Goal: Task Accomplishment & Management: Manage account settings

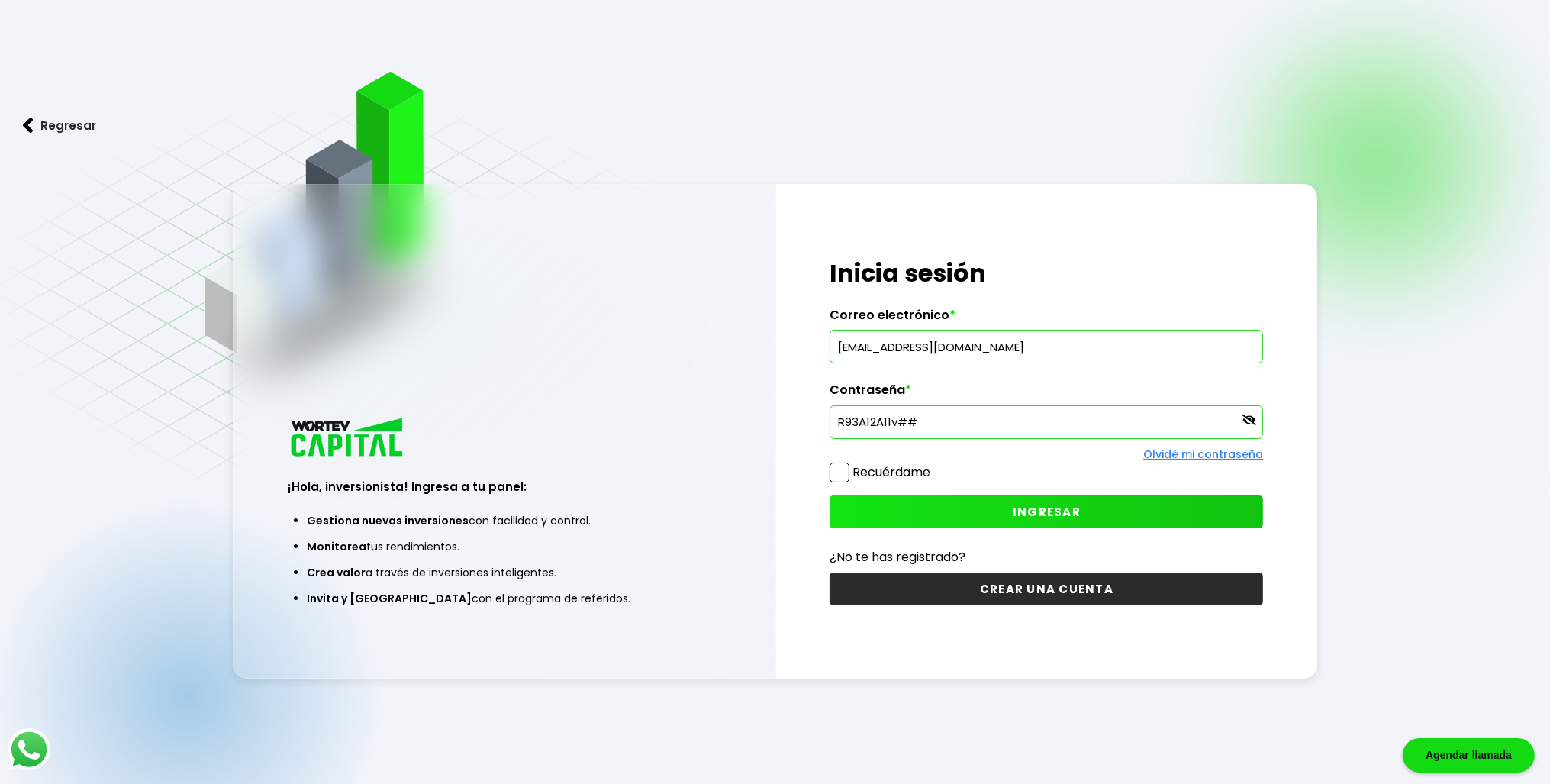
click at [1119, 502] on button "INGRESAR" at bounding box center [1046, 511] width 433 height 33
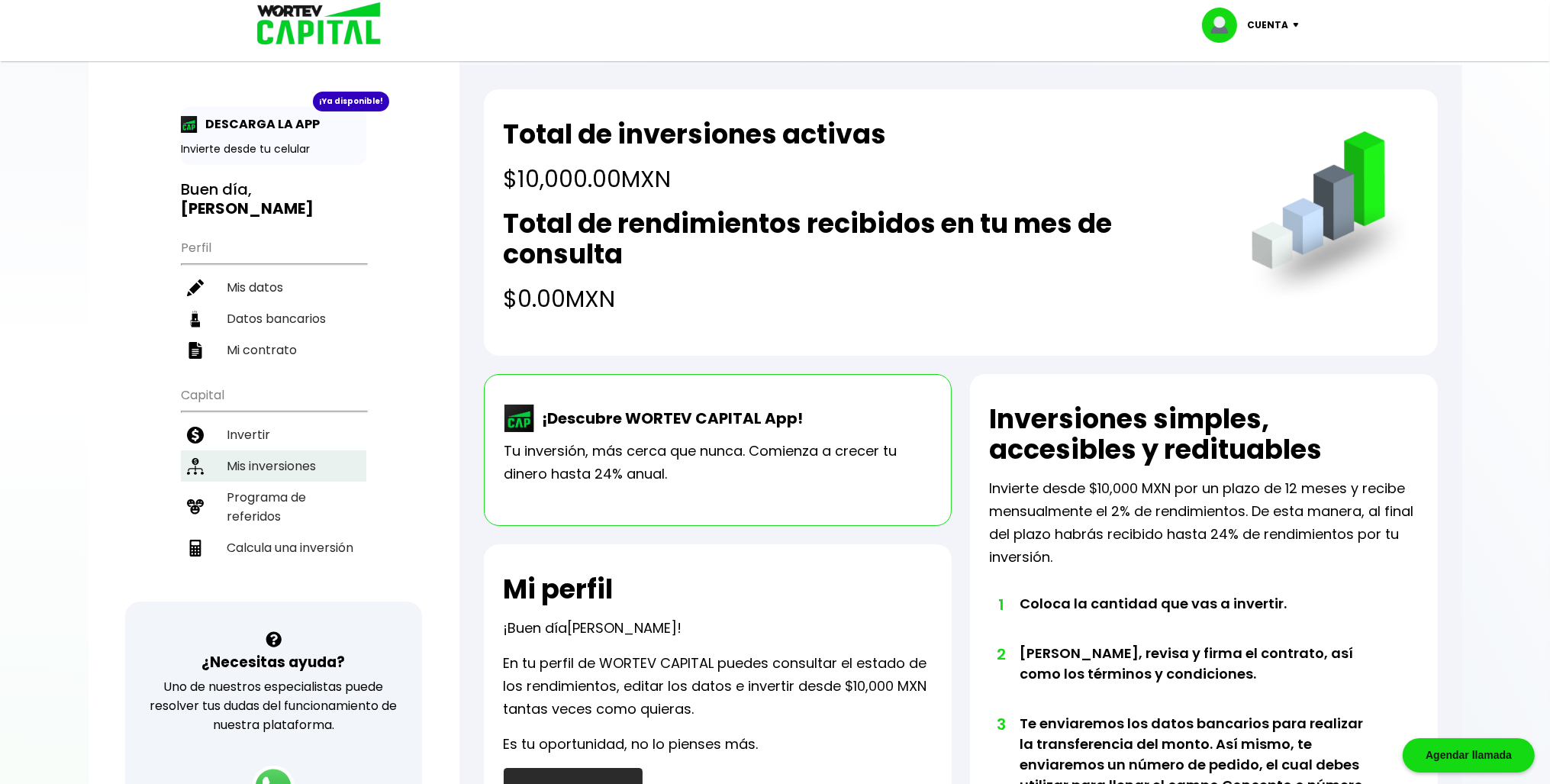
click at [298, 458] on li "Mis inversiones" at bounding box center [274, 466] width 186 height 32
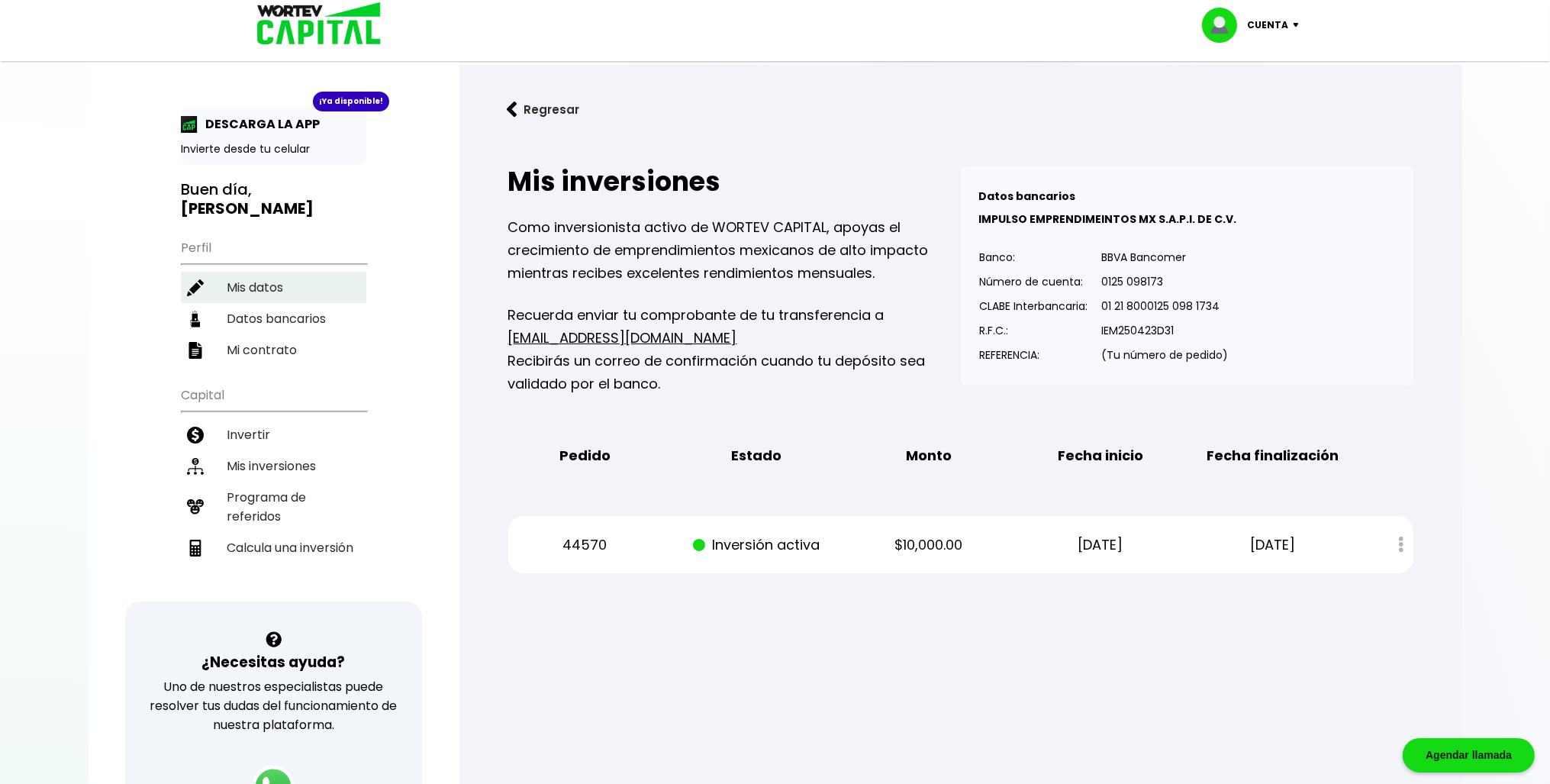
click at [278, 286] on li "Mis datos" at bounding box center [274, 287] width 186 height 32
select select "Hombre"
select select "Licenciatura"
select select "DG"
select select "HSBC"
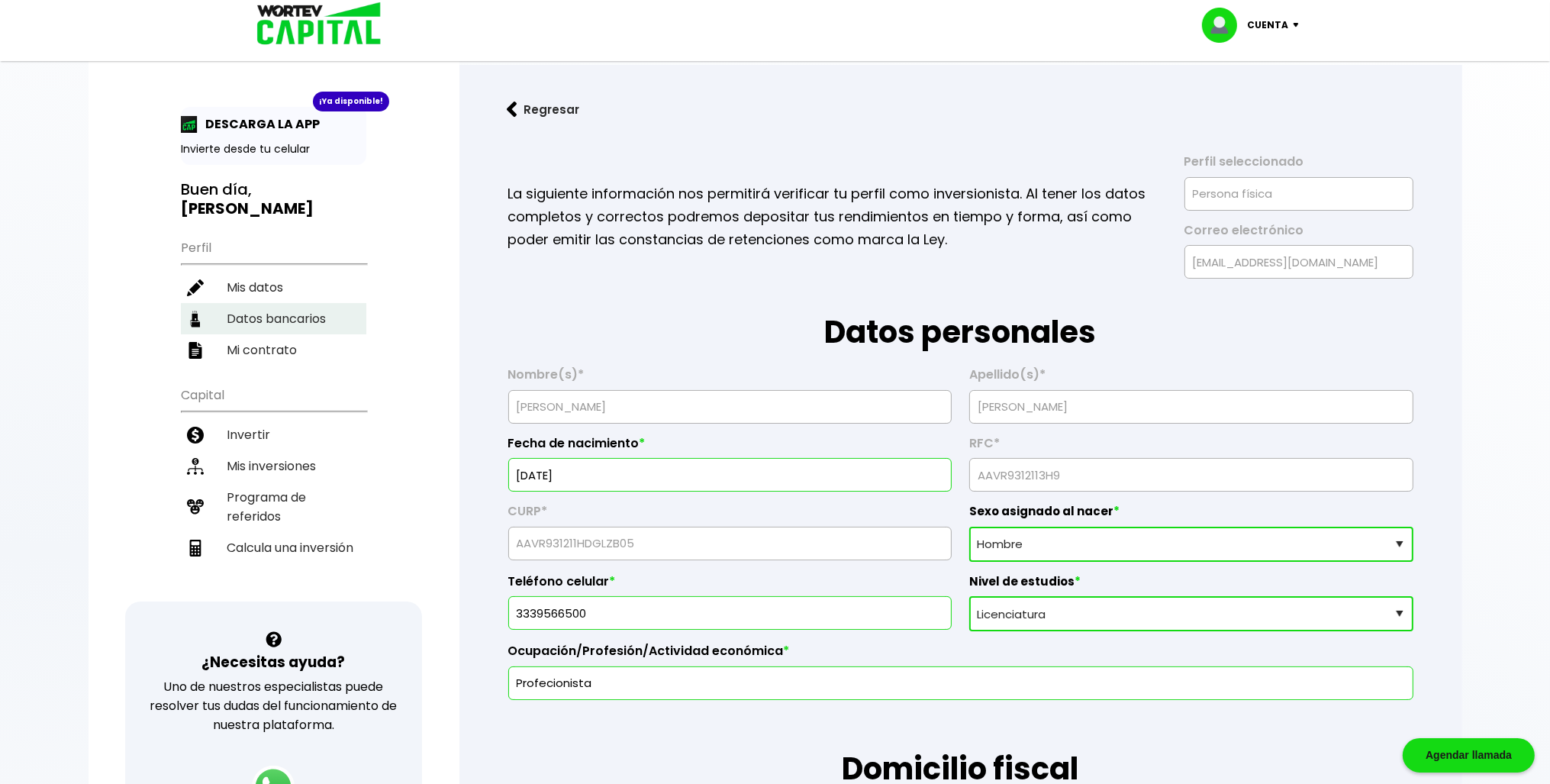
click at [281, 325] on li "Datos bancarios" at bounding box center [274, 318] width 186 height 32
select select "HSBC"
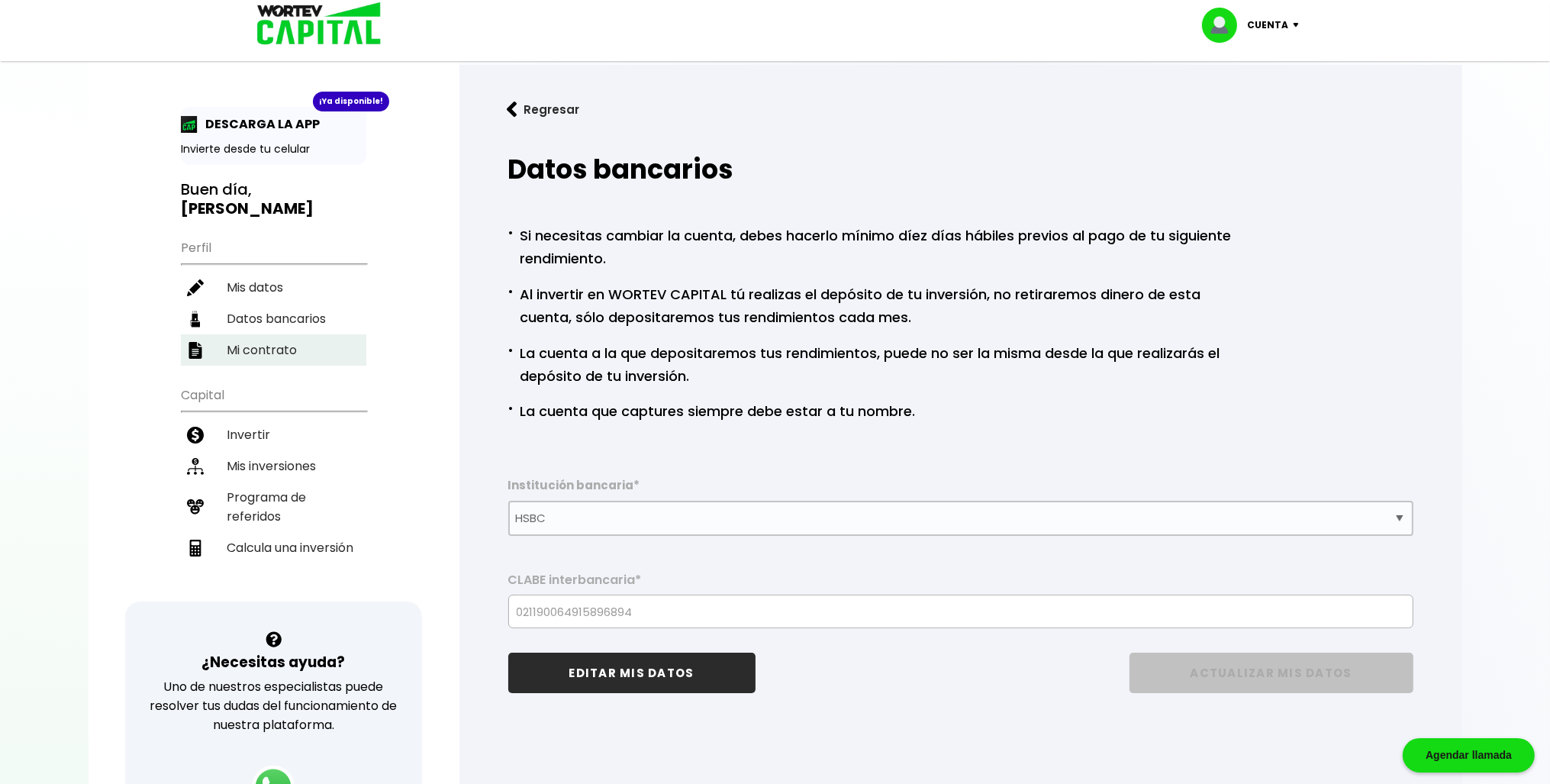
click at [276, 358] on li "Mi contrato" at bounding box center [274, 350] width 186 height 32
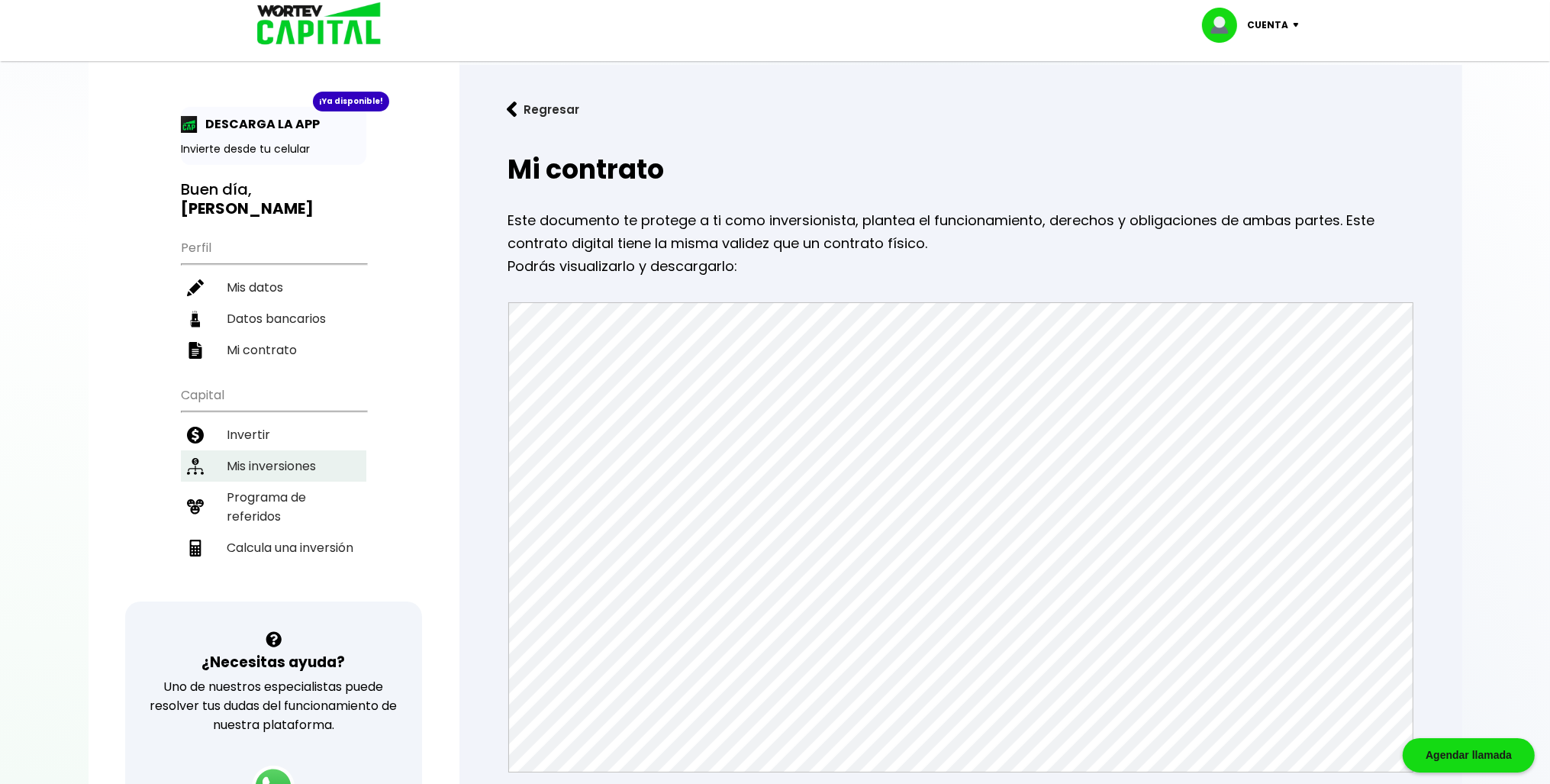
click at [274, 453] on li "Mis inversiones" at bounding box center [274, 466] width 186 height 32
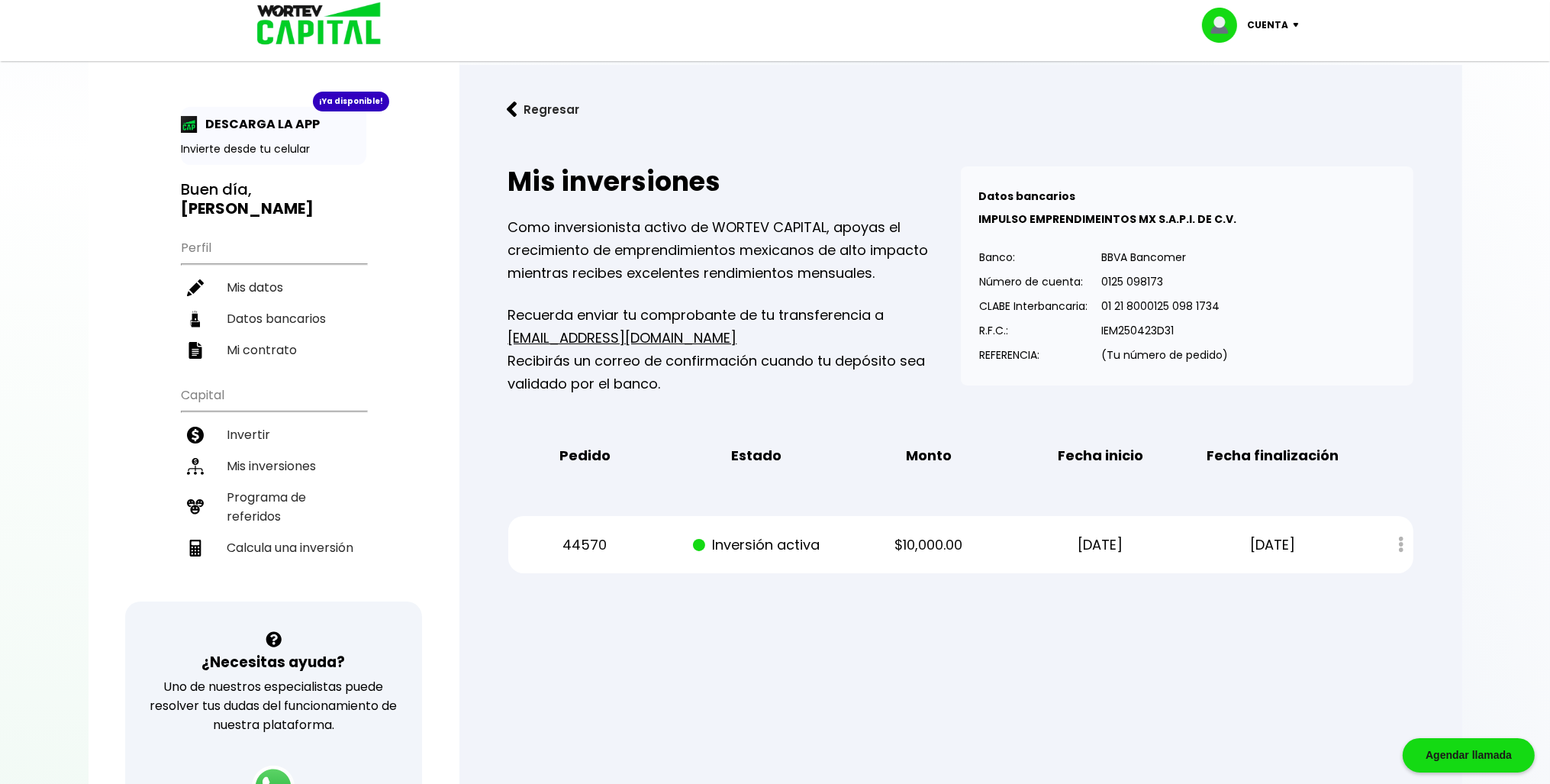
click at [1284, 27] on p "Cuenta" at bounding box center [1268, 25] width 41 height 23
click at [667, 108] on link "Regresar" at bounding box center [961, 109] width 954 height 40
